Goal: Task Accomplishment & Management: Complete application form

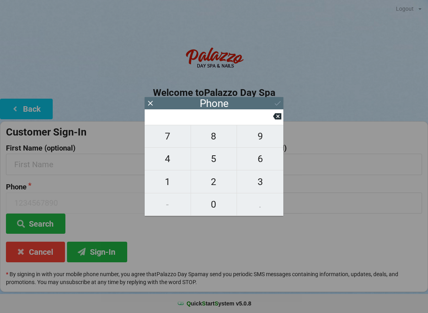
click at [268, 163] on span "6" at bounding box center [260, 159] width 46 height 17
type input "6"
click at [220, 187] on span "2" at bounding box center [214, 182] width 46 height 17
type input "62"
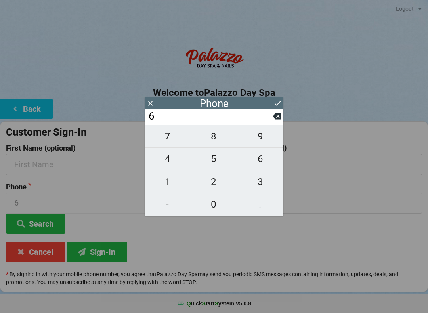
type input "62"
click at [166, 140] on span "7" at bounding box center [168, 136] width 46 height 17
type input "627"
click at [274, 122] on button at bounding box center [277, 116] width 8 height 11
type input "62"
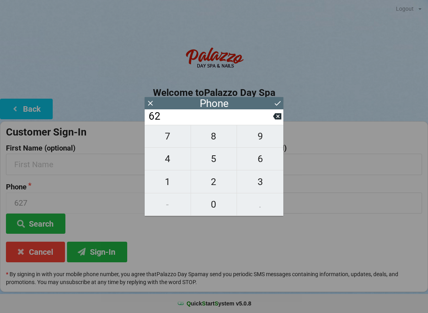
click at [216, 187] on span "2" at bounding box center [214, 182] width 46 height 17
type input "622"
click at [170, 139] on span "7" at bounding box center [168, 136] width 46 height 17
type input "6227"
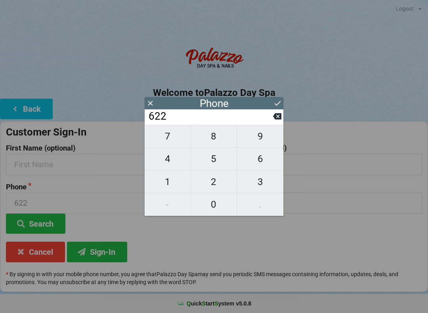
type input "6227"
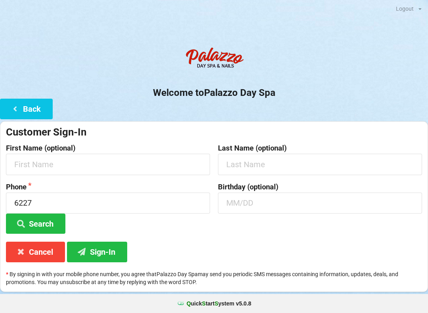
click at [338, 87] on h2 "Welcome to [GEOGRAPHIC_DATA]" at bounding box center [214, 93] width 428 height 12
click at [45, 225] on button "Search" at bounding box center [35, 224] width 59 height 20
click at [33, 256] on button "Cancel" at bounding box center [35, 252] width 59 height 20
click at [44, 111] on button "Back" at bounding box center [26, 109] width 53 height 20
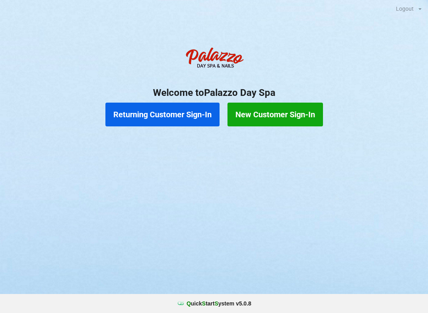
click at [159, 117] on button "Returning Customer Sign-In" at bounding box center [162, 115] width 114 height 24
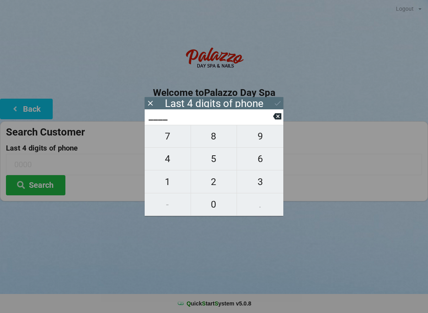
click at [262, 164] on span "6" at bounding box center [260, 159] width 46 height 17
type input "6___"
click at [223, 189] on span "2" at bounding box center [214, 182] width 46 height 17
type input "62__"
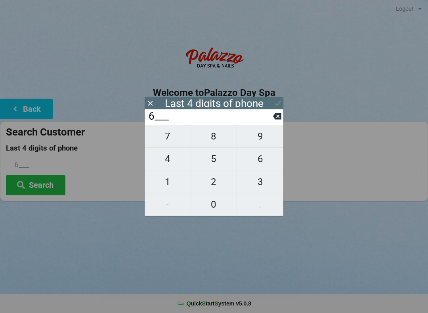
type input "62__"
click at [170, 137] on span "7" at bounding box center [168, 136] width 46 height 17
type input "627_"
click at [278, 117] on icon at bounding box center [277, 116] width 8 height 6
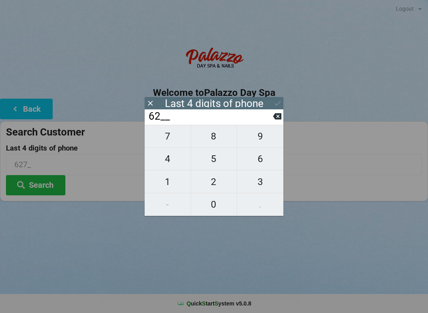
click at [218, 185] on span "2" at bounding box center [214, 182] width 46 height 17
type input "622_"
click at [172, 143] on span "7" at bounding box center [168, 136] width 46 height 17
type input "6227"
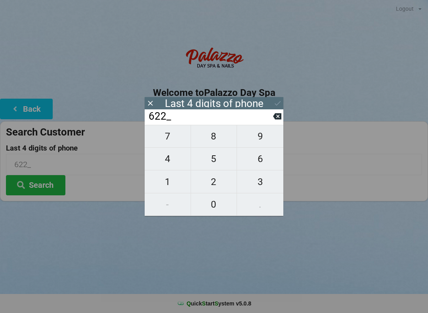
type input "6227"
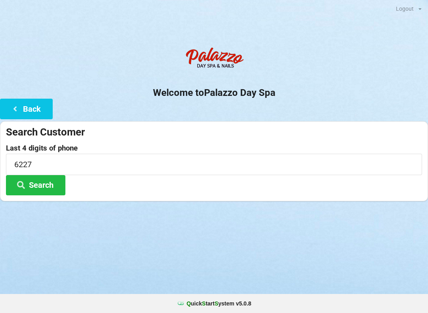
click at [357, 83] on center "Welcome to [GEOGRAPHIC_DATA]" at bounding box center [214, 70] width 428 height 55
click at [40, 187] on button "Search" at bounding box center [35, 185] width 59 height 20
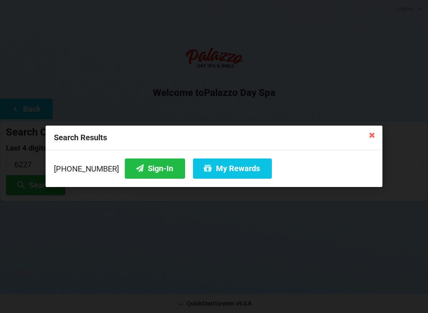
click at [143, 166] on button "Sign-In" at bounding box center [155, 169] width 60 height 20
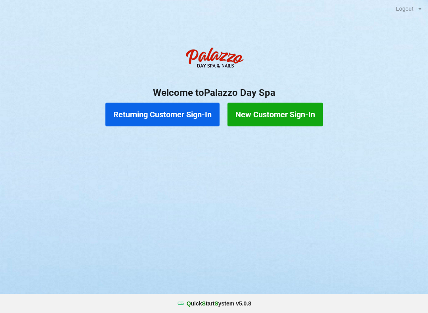
click at [167, 112] on button "Returning Customer Sign-In" at bounding box center [162, 115] width 114 height 24
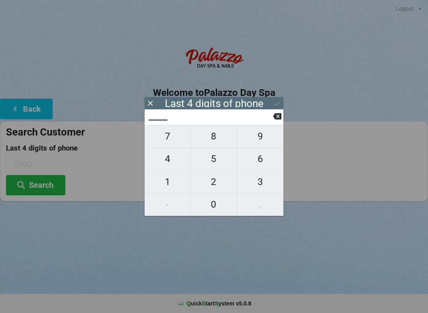
click at [263, 165] on span "6" at bounding box center [260, 159] width 46 height 17
type input "6___"
click at [174, 145] on span "7" at bounding box center [168, 136] width 46 height 17
type input "67__"
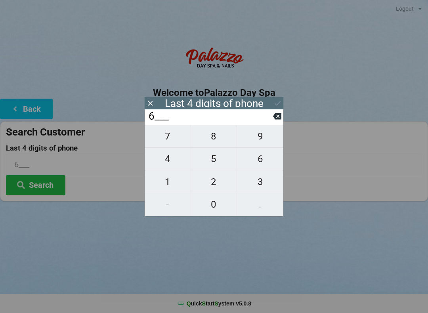
type input "67__"
click at [216, 141] on span "8" at bounding box center [214, 136] width 46 height 17
type input "678_"
click at [260, 167] on span "6" at bounding box center [260, 159] width 46 height 17
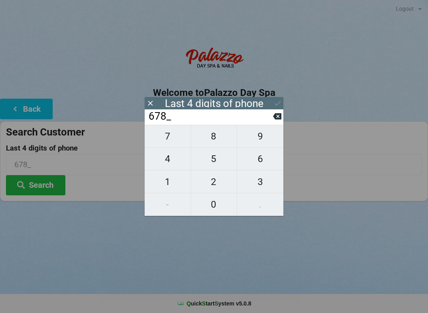
type input "6786"
click at [45, 189] on button "Search" at bounding box center [35, 185] width 59 height 20
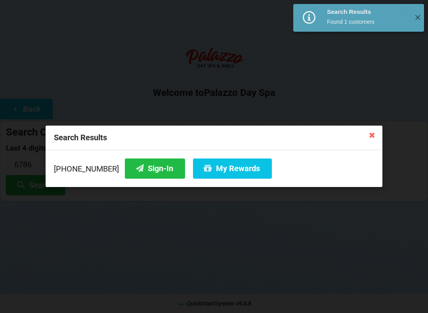
click at [140, 170] on button "Sign-In" at bounding box center [155, 169] width 60 height 20
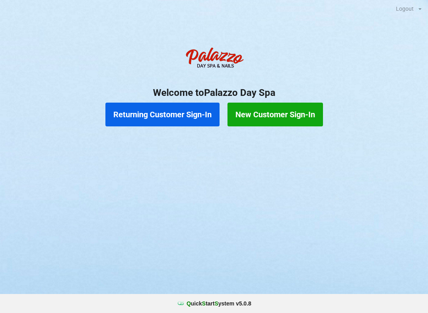
click at [169, 117] on button "Returning Customer Sign-In" at bounding box center [162, 115] width 114 height 24
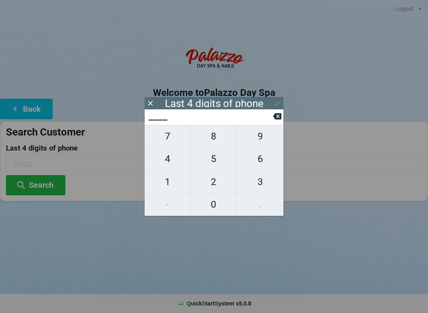
click at [216, 137] on span "8" at bounding box center [214, 136] width 46 height 17
type input "8___"
click at [167, 160] on span "4" at bounding box center [168, 159] width 46 height 17
type input "84__"
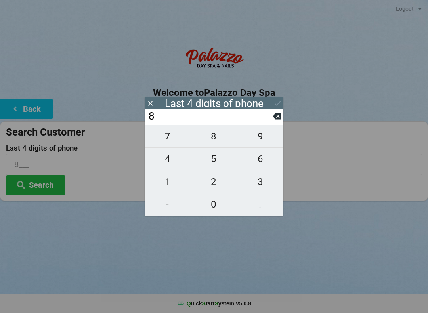
type input "84__"
click at [278, 118] on icon at bounding box center [277, 116] width 8 height 6
click at [276, 115] on button at bounding box center [277, 116] width 8 height 11
click at [274, 115] on button at bounding box center [277, 116] width 8 height 11
click at [272, 117] on input "____" at bounding box center [210, 116] width 125 height 13
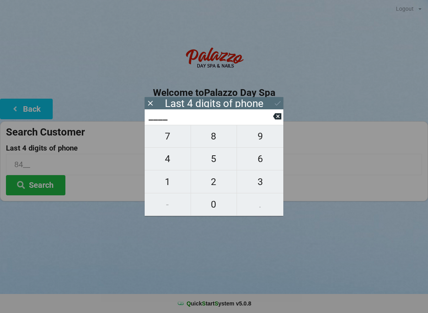
click at [172, 142] on span "7" at bounding box center [168, 136] width 46 height 17
type input "7___"
click at [168, 163] on span "4" at bounding box center [168, 159] width 46 height 17
type input "74__"
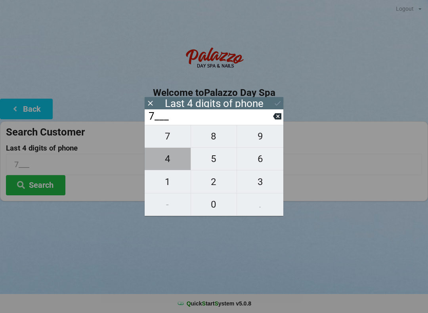
type input "74__"
click at [217, 139] on span "8" at bounding box center [214, 136] width 46 height 17
type input "748_"
click at [221, 159] on span "5" at bounding box center [214, 159] width 46 height 17
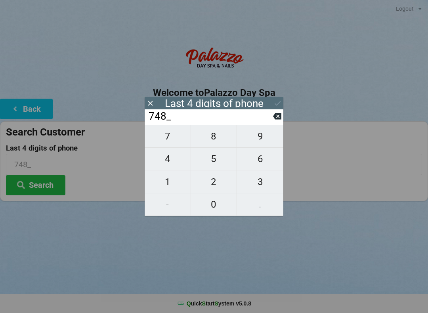
type input "7485"
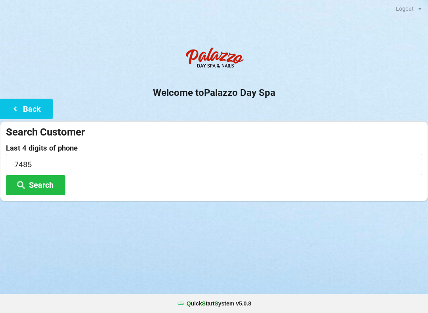
click at [182, 247] on div "Logout Logout Sign-In Welcome to Palazzo Day Spa Back Search Customer Last 4 di…" at bounding box center [214, 156] width 428 height 313
click at [231, 308] on div "Q uick S tart S ystem v 5.0.8" at bounding box center [214, 303] width 428 height 19
click at [239, 158] on input "7485" at bounding box center [214, 164] width 416 height 21
click at [324, 171] on input "7485" at bounding box center [214, 164] width 416 height 21
click at [279, 248] on div "Logout Logout Sign-In Welcome to Palazzo Day Spa Back Search Customer Last 4 di…" at bounding box center [214, 156] width 428 height 313
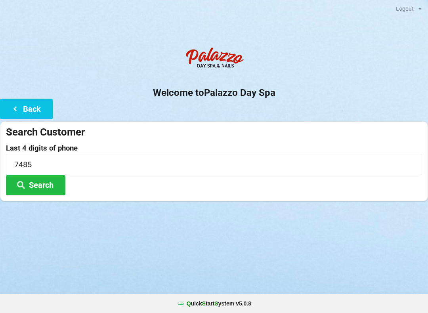
click at [39, 185] on button "Search" at bounding box center [35, 185] width 59 height 20
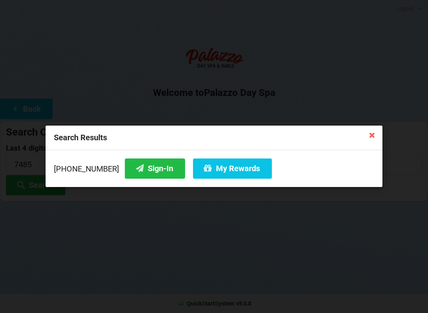
click at [144, 166] on button "Sign-In" at bounding box center [155, 169] width 60 height 20
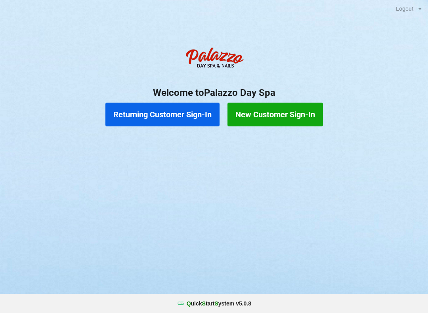
click at [188, 115] on button "Returning Customer Sign-In" at bounding box center [162, 115] width 114 height 24
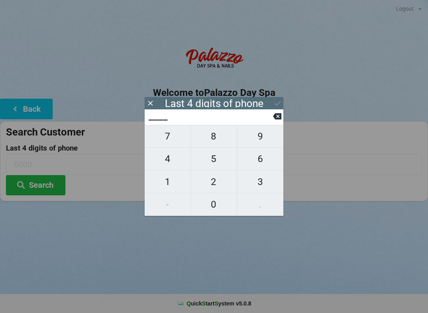
click at [163, 187] on span "1" at bounding box center [168, 182] width 46 height 17
type input "1___"
click at [167, 160] on span "4" at bounding box center [168, 159] width 46 height 17
type input "14__"
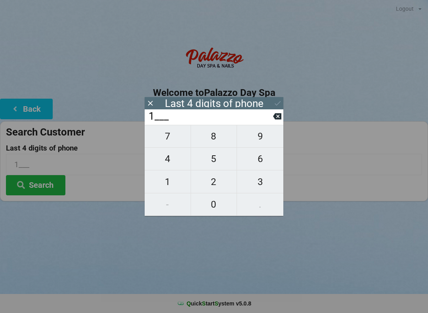
type input "14__"
click at [210, 157] on span "5" at bounding box center [214, 159] width 46 height 17
type input "145_"
click at [210, 155] on span "5" at bounding box center [214, 159] width 46 height 17
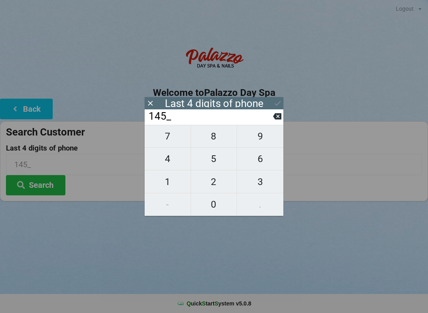
type input "1455"
click at [280, 107] on icon at bounding box center [277, 103] width 8 height 8
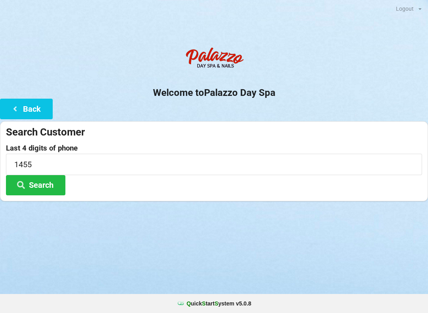
click at [48, 182] on button "Search" at bounding box center [35, 185] width 59 height 20
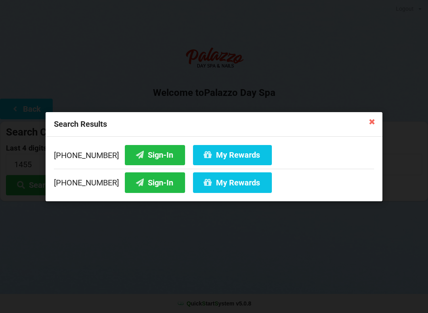
click at [155, 184] on button "Sign-In" at bounding box center [155, 182] width 60 height 20
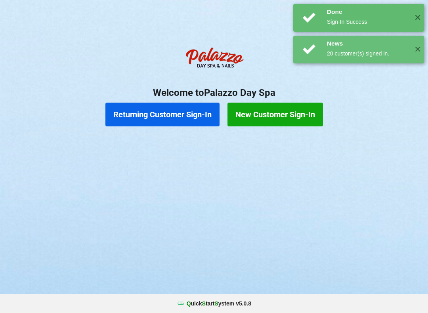
click at [228, 183] on div "Logout Logout Sign-In Welcome to Palazzo Day Spa Returning Customer Sign-In New…" at bounding box center [214, 156] width 428 height 313
click at [373, 51] on div "20 customer(s) signed in." at bounding box center [367, 54] width 81 height 8
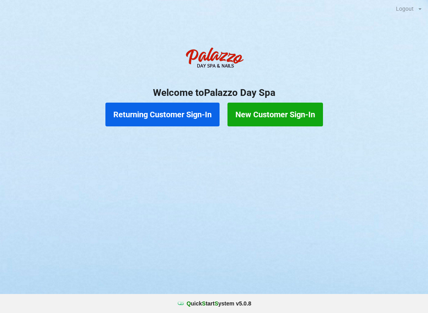
click at [165, 115] on button "Returning Customer Sign-In" at bounding box center [162, 115] width 114 height 24
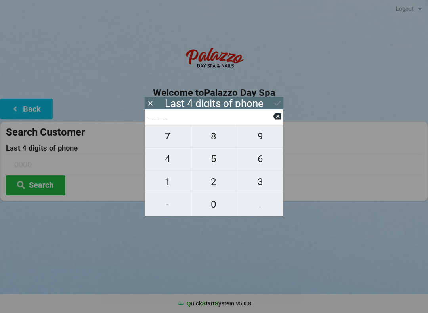
click at [227, 159] on span "5" at bounding box center [214, 159] width 46 height 17
type input "5___"
click at [227, 160] on span "5" at bounding box center [214, 159] width 46 height 17
type input "55__"
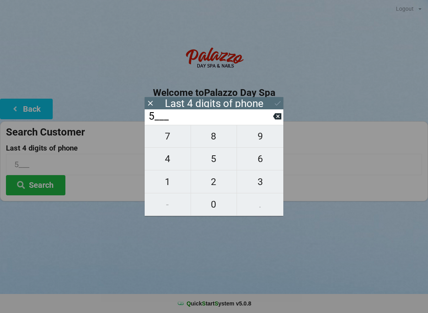
type input "55__"
click at [275, 120] on icon at bounding box center [277, 116] width 8 height 6
click at [280, 119] on icon at bounding box center [277, 116] width 8 height 6
click at [276, 120] on icon at bounding box center [277, 116] width 8 height 6
click at [172, 185] on span "1" at bounding box center [168, 182] width 46 height 17
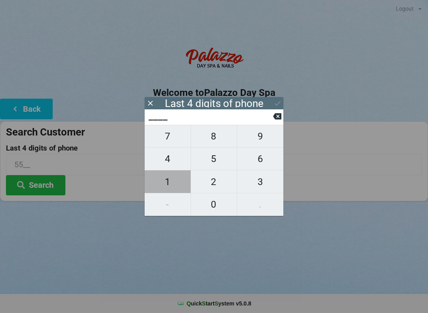
type input "1___"
click at [169, 155] on span "4" at bounding box center [168, 159] width 46 height 17
type input "14__"
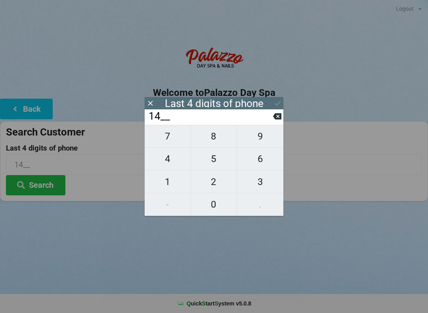
click at [208, 160] on span "5" at bounding box center [214, 159] width 46 height 17
type input "145_"
click at [211, 157] on span "5" at bounding box center [214, 159] width 46 height 17
type input "1455"
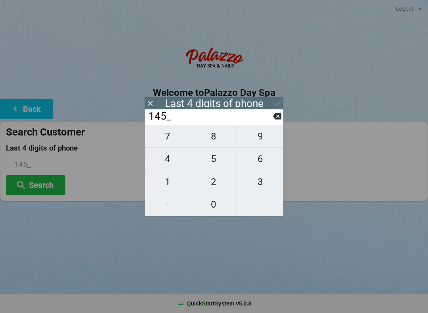
type input "1455"
click at [220, 153] on div "7 8 9 4 5 6 1 2 3 - 0 ." at bounding box center [214, 170] width 139 height 91
click at [279, 103] on icon at bounding box center [277, 103] width 8 height 8
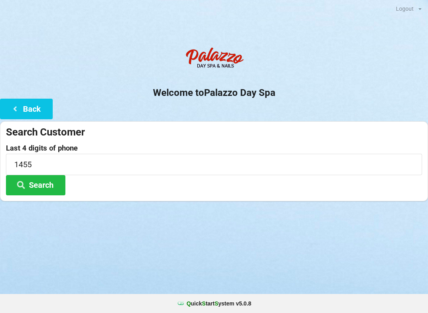
click at [48, 183] on button "Search" at bounding box center [35, 185] width 59 height 20
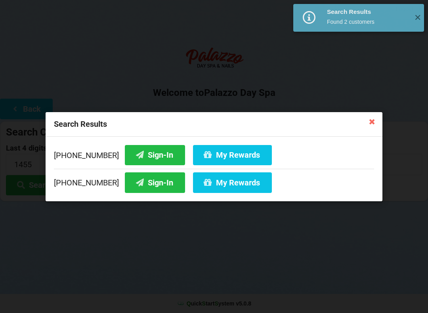
click at [210, 187] on button "My Rewards" at bounding box center [232, 182] width 79 height 20
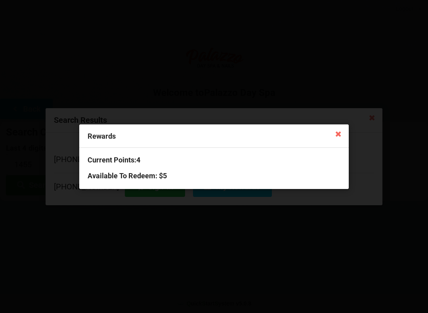
click at [337, 134] on icon at bounding box center [338, 133] width 13 height 13
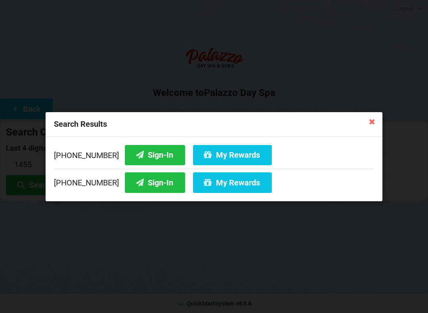
click at [230, 188] on button "My Rewards" at bounding box center [232, 182] width 79 height 20
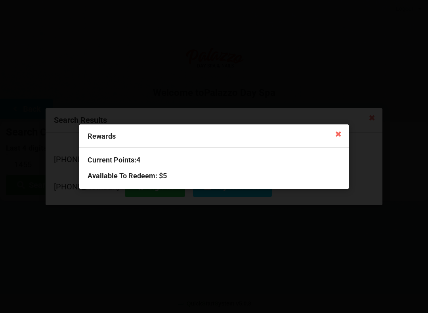
click at [338, 134] on icon at bounding box center [338, 133] width 13 height 13
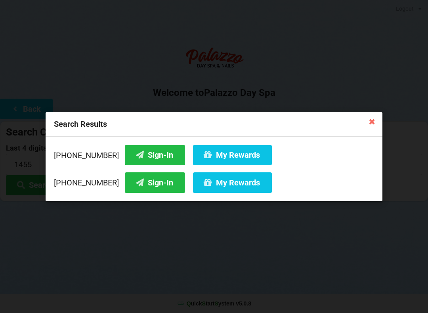
click at [141, 155] on button "Sign-In" at bounding box center [155, 155] width 60 height 20
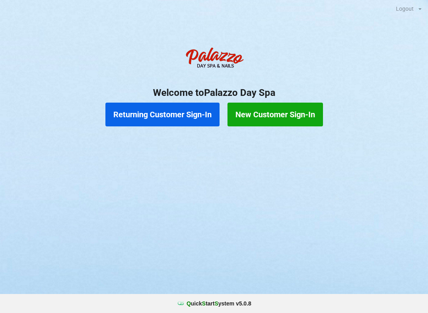
click at [145, 105] on button "Returning Customer Sign-In" at bounding box center [162, 115] width 114 height 24
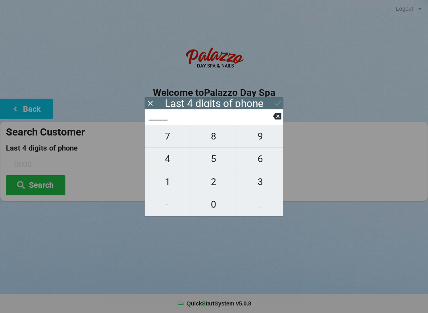
click at [214, 181] on span "2" at bounding box center [214, 182] width 46 height 17
type input "2___"
click at [210, 203] on span "0" at bounding box center [214, 204] width 46 height 17
type input "20__"
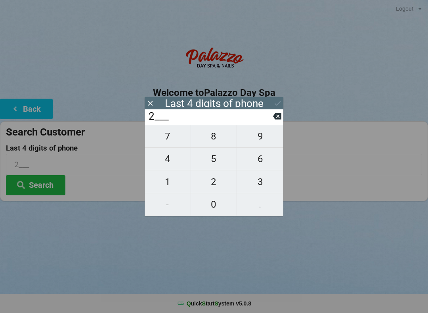
type input "20__"
click at [261, 178] on span "3" at bounding box center [260, 182] width 46 height 17
type input "203_"
click at [167, 161] on span "4" at bounding box center [168, 159] width 46 height 17
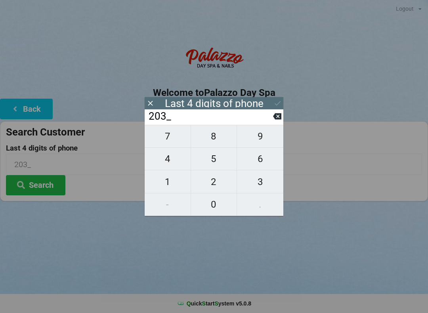
type input "2034"
click at [214, 158] on div "7 8 9 4 5 6 1 2 3 - 0 ." at bounding box center [214, 170] width 139 height 91
click at [260, 185] on div "7 8 9 4 5 6 1 2 3 - 0 ." at bounding box center [214, 170] width 139 height 91
click at [207, 160] on div "7 8 9 4 5 6 1 2 3 - 0 ." at bounding box center [214, 170] width 139 height 91
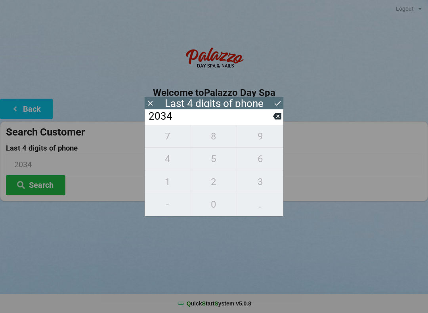
click at [270, 120] on input "2034" at bounding box center [210, 116] width 125 height 13
click at [267, 120] on input "2034" at bounding box center [210, 116] width 125 height 13
click at [260, 120] on input "2034" at bounding box center [210, 116] width 125 height 13
click at [272, 122] on input "2034" at bounding box center [210, 116] width 125 height 13
click at [260, 120] on input "2034" at bounding box center [210, 116] width 125 height 13
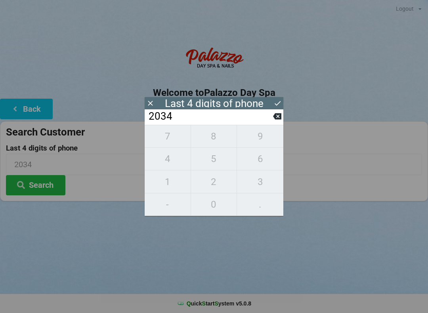
click at [259, 115] on input "2034" at bounding box center [210, 116] width 125 height 13
click at [277, 119] on icon at bounding box center [277, 116] width 8 height 6
click at [271, 118] on input "203_" at bounding box center [210, 116] width 125 height 13
click at [269, 118] on input "203_" at bounding box center [210, 116] width 125 height 13
click at [266, 121] on input "203_" at bounding box center [210, 116] width 125 height 13
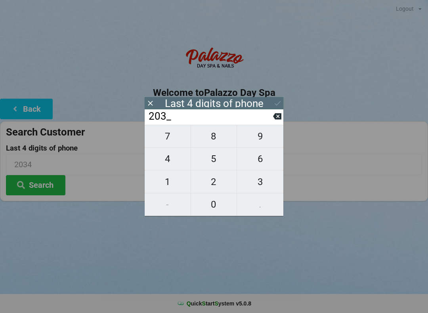
click at [264, 123] on input "203_" at bounding box center [210, 116] width 125 height 13
click at [260, 123] on input "203_" at bounding box center [210, 116] width 125 height 13
click at [262, 123] on input "203_" at bounding box center [210, 116] width 125 height 13
click at [254, 123] on input "203_" at bounding box center [210, 116] width 125 height 13
click at [277, 118] on icon at bounding box center [277, 116] width 8 height 8
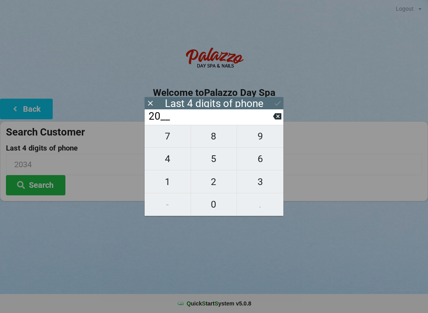
click at [273, 120] on icon at bounding box center [277, 116] width 8 height 8
click at [264, 115] on input "2___" at bounding box center [210, 116] width 125 height 13
click at [258, 117] on input "2___" at bounding box center [210, 116] width 125 height 13
click at [259, 117] on input "2___" at bounding box center [210, 116] width 125 height 13
click at [268, 116] on input "2___" at bounding box center [210, 116] width 125 height 13
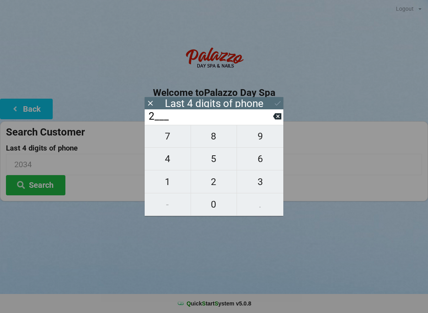
click at [274, 115] on icon at bounding box center [277, 116] width 8 height 8
click at [255, 184] on span "3" at bounding box center [260, 182] width 46 height 17
type input "3___"
click at [168, 180] on span "1" at bounding box center [168, 182] width 46 height 17
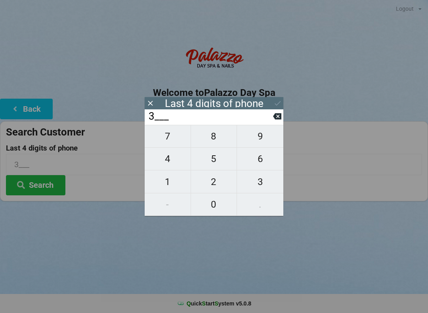
type input "31__"
click at [204, 208] on span "0" at bounding box center [214, 204] width 46 height 17
type input "310_"
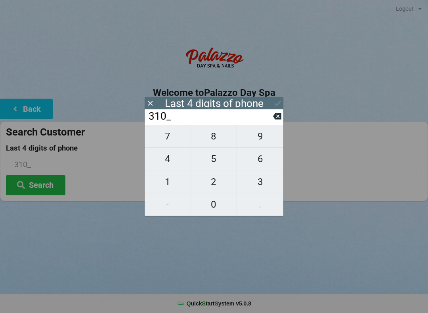
click at [253, 161] on span "6" at bounding box center [260, 159] width 46 height 17
type input "3106"
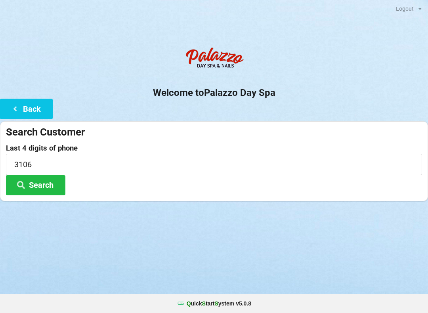
click at [40, 180] on button "Search" at bounding box center [35, 185] width 59 height 20
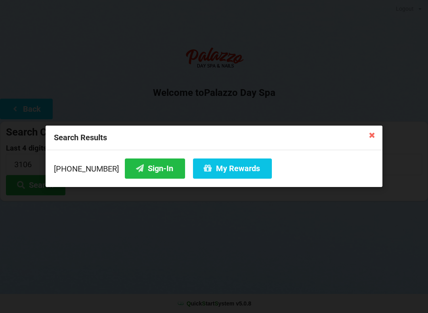
click at [141, 166] on button "Sign-In" at bounding box center [155, 169] width 60 height 20
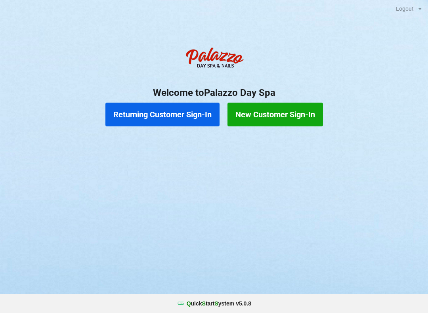
click at [164, 113] on button "Returning Customer Sign-In" at bounding box center [162, 115] width 114 height 24
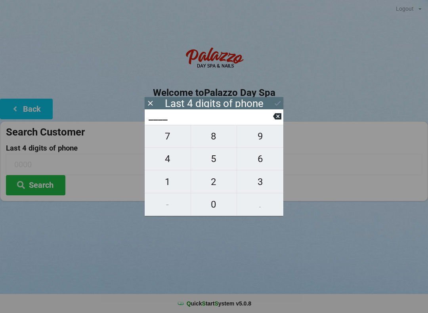
click at [256, 180] on span "3" at bounding box center [260, 182] width 46 height 17
type input "3___"
click at [163, 178] on span "1" at bounding box center [168, 182] width 46 height 17
type input "31__"
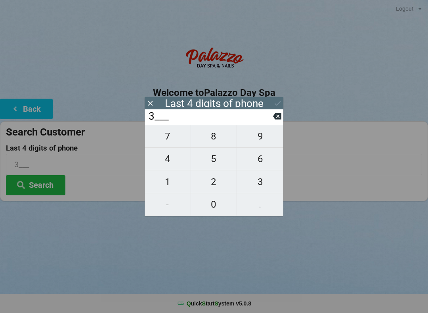
type input "31__"
click at [215, 203] on span "0" at bounding box center [214, 204] width 46 height 17
type input "310_"
click at [262, 157] on span "6" at bounding box center [260, 159] width 46 height 17
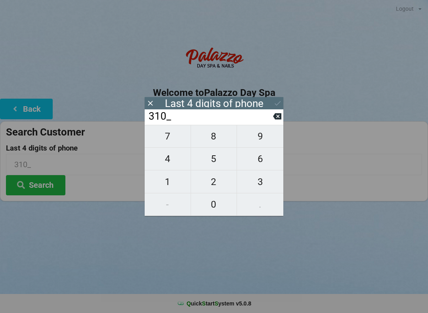
type input "3106"
click at [42, 182] on button "Search" at bounding box center [35, 185] width 59 height 20
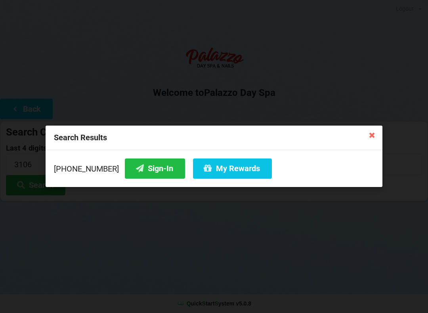
click at [221, 160] on button "My Rewards" at bounding box center [232, 169] width 79 height 20
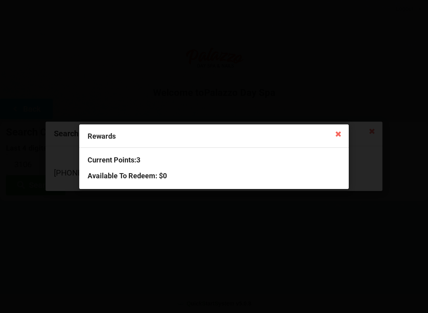
click at [341, 131] on icon at bounding box center [338, 133] width 13 height 13
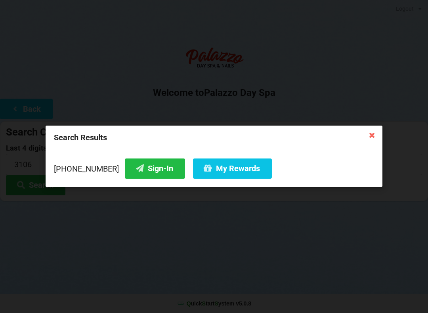
click at [138, 165] on button "Sign-In" at bounding box center [155, 169] width 60 height 20
